Goal: Find specific page/section: Find specific page/section

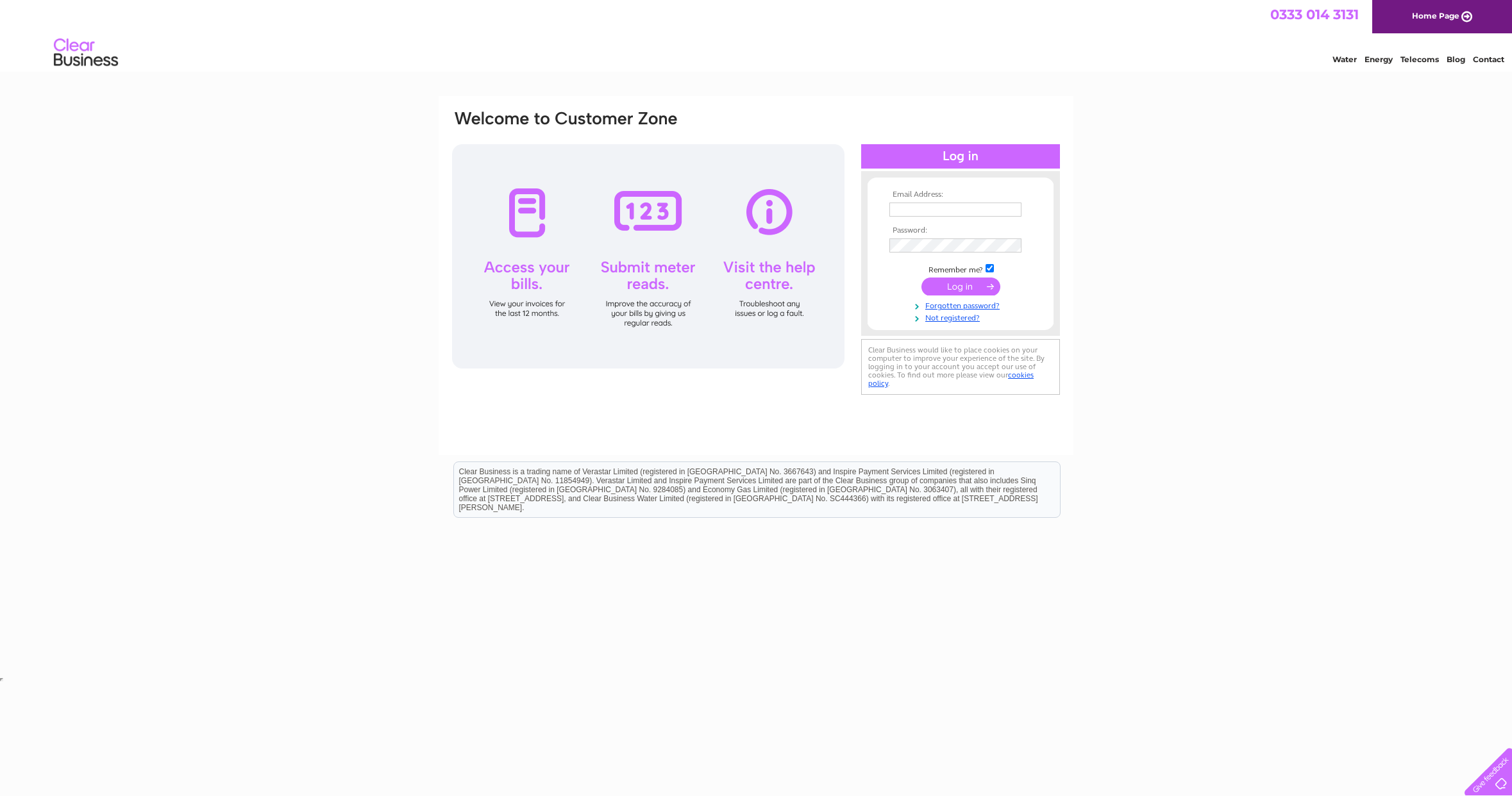
type input "info@pawsomesnax.co.uk"
click at [975, 282] on input "submit" at bounding box center [961, 286] width 79 height 18
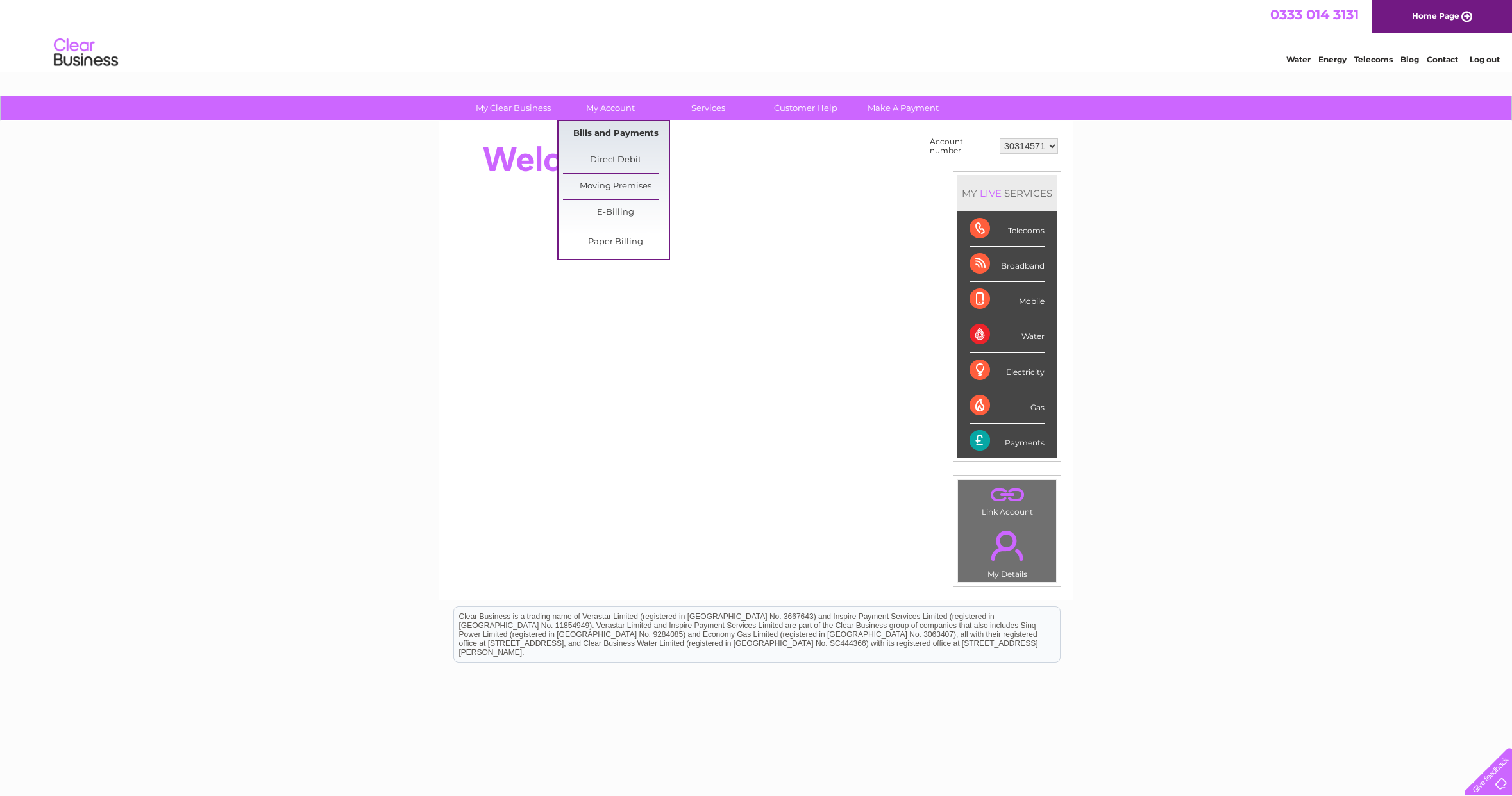
click at [601, 130] on link "Bills and Payments" at bounding box center [615, 133] width 106 height 25
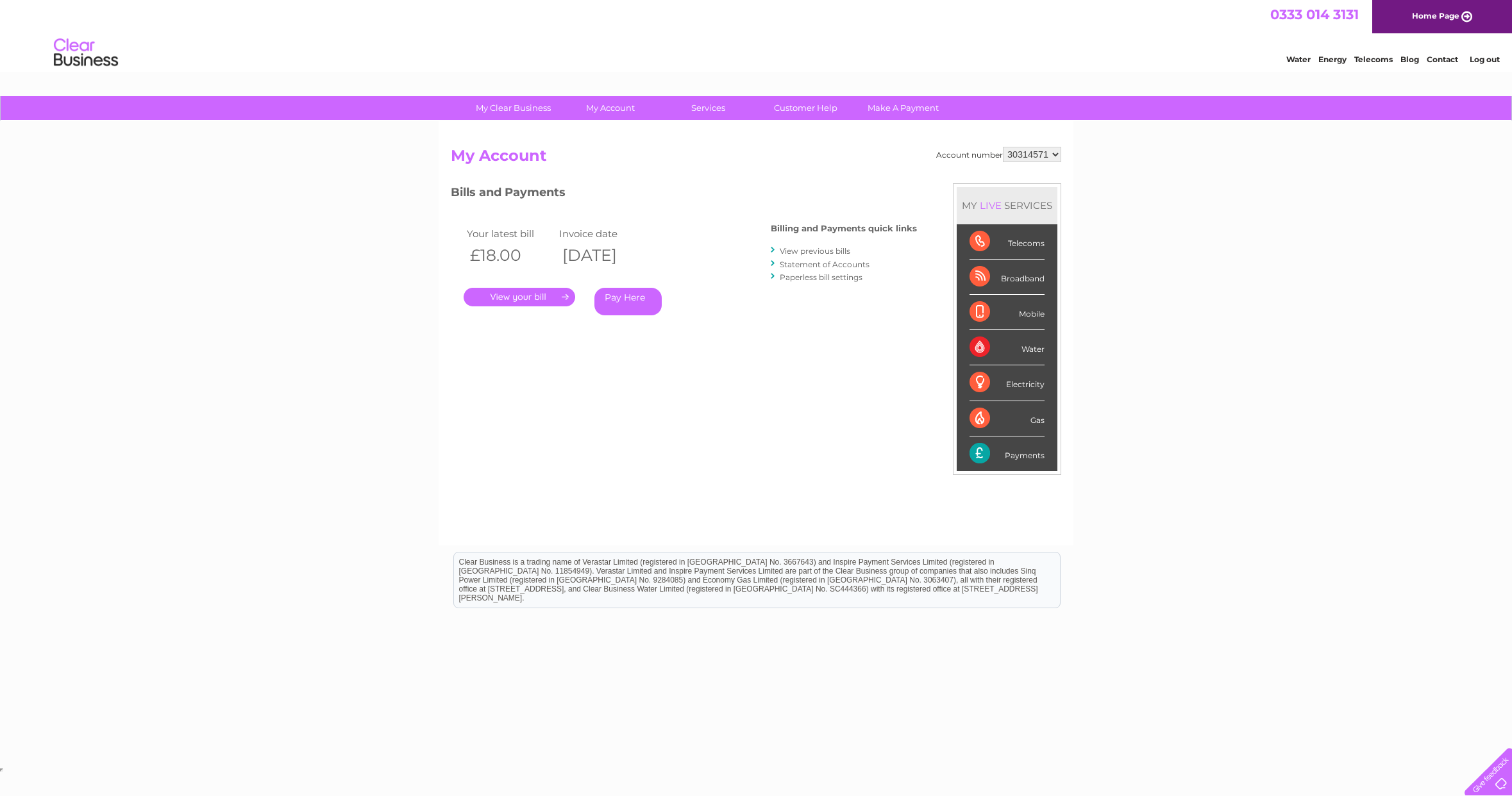
click at [529, 293] on link "." at bounding box center [519, 298] width 112 height 19
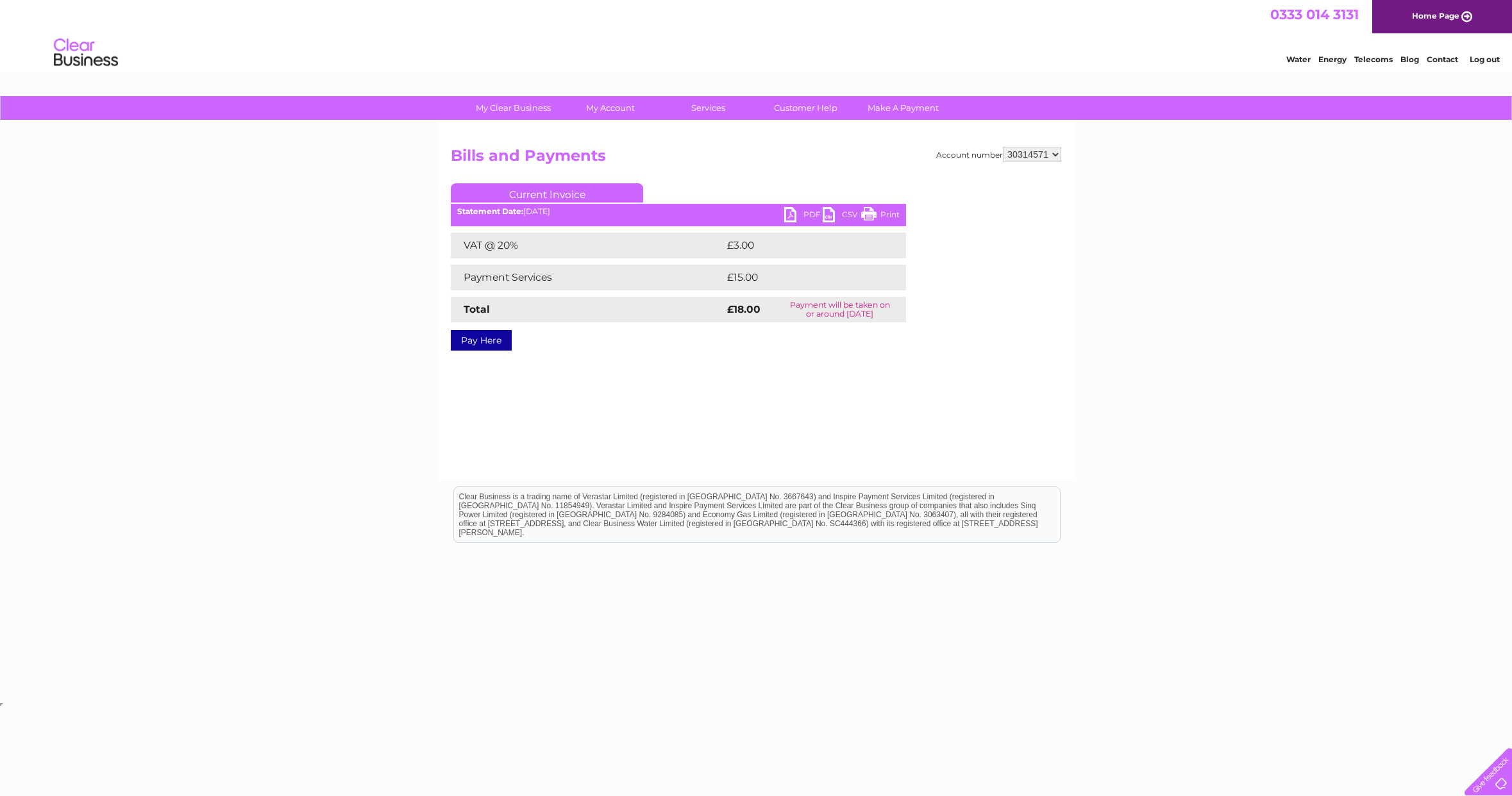
click at [790, 213] on link "PDF" at bounding box center [803, 216] width 39 height 19
